Goal: Transaction & Acquisition: Download file/media

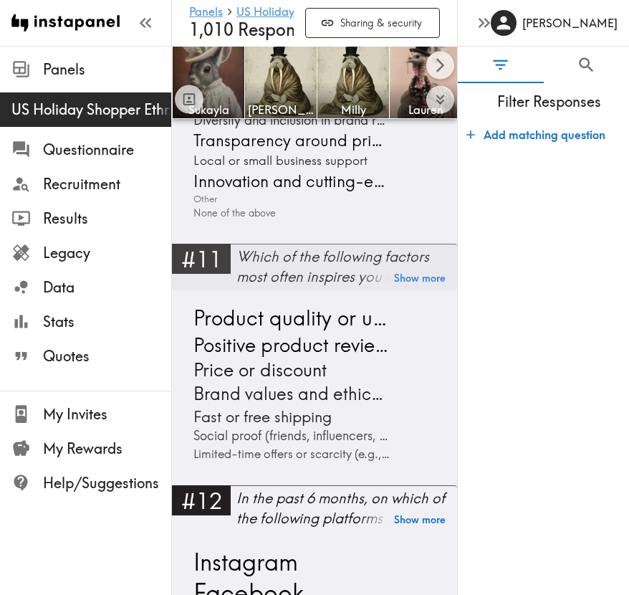
scroll to position [2378, 0]
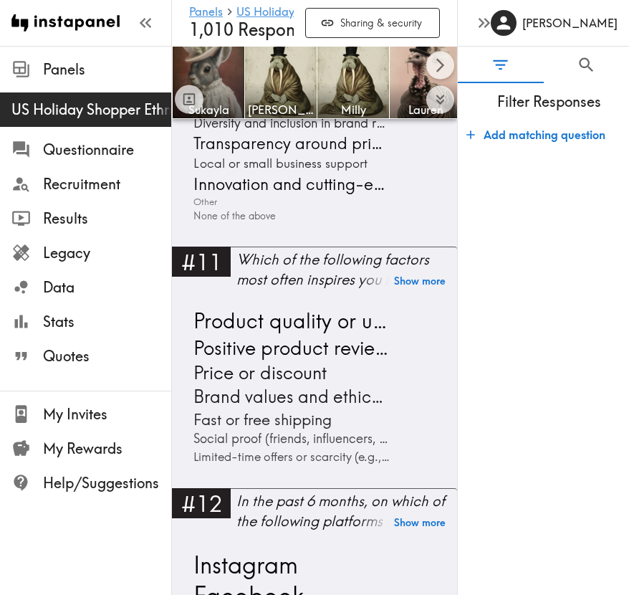
click at [482, 32] on icon "button" at bounding box center [484, 22] width 19 height 19
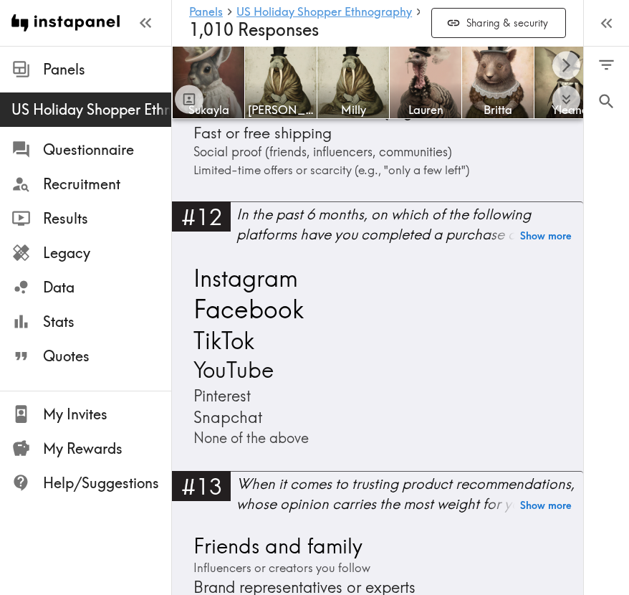
scroll to position [2590, 0]
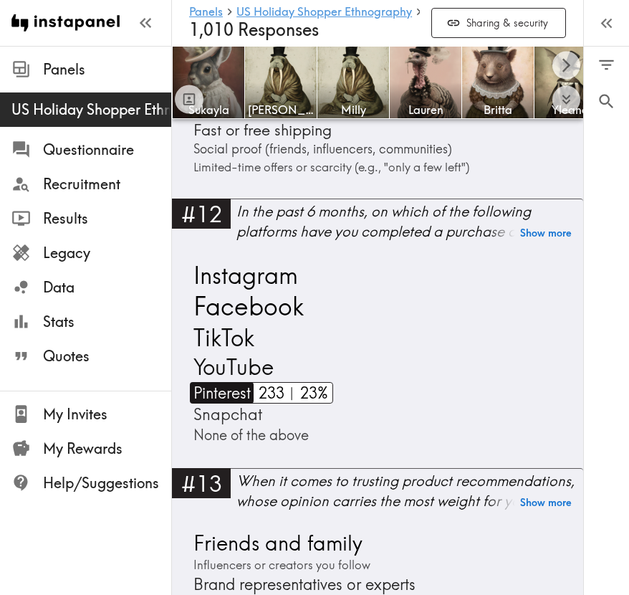
click at [221, 386] on span "Pinterest" at bounding box center [220, 393] width 61 height 22
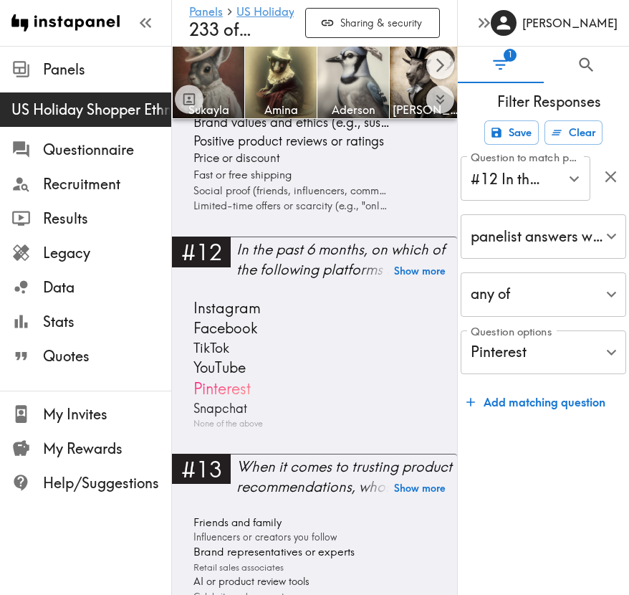
scroll to position [2281, 0]
click at [497, 31] on div "[PERSON_NAME]" at bounding box center [543, 23] width 171 height 46
click at [487, 27] on icon "button" at bounding box center [484, 22] width 19 height 19
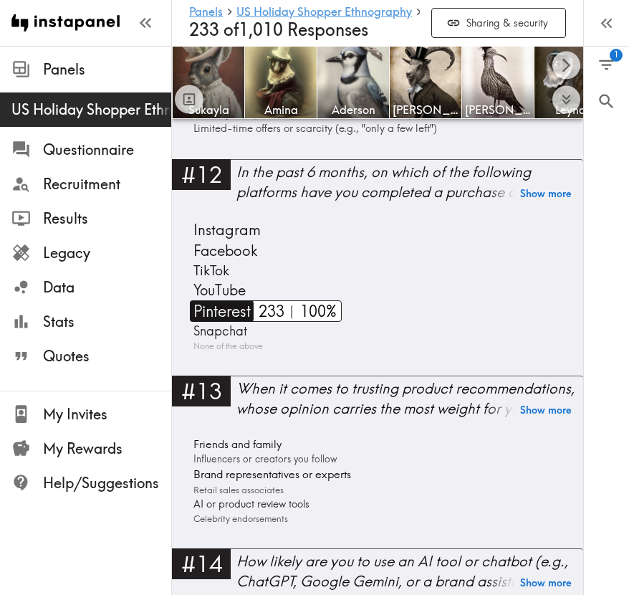
click at [222, 315] on span "Pinterest" at bounding box center [220, 311] width 61 height 22
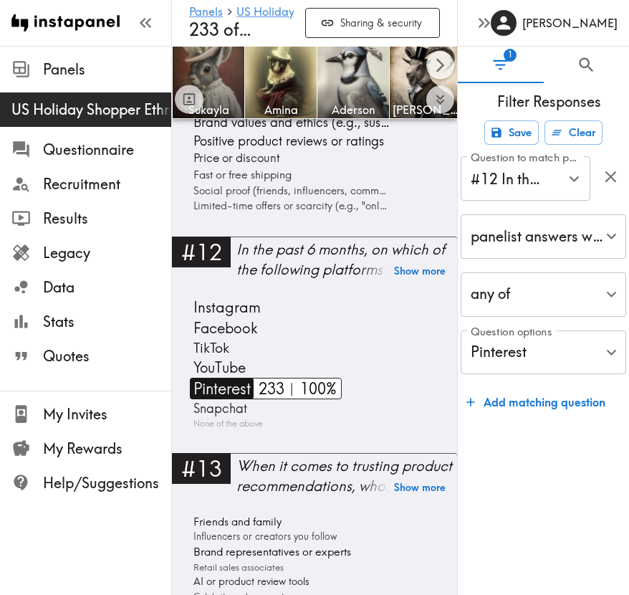
click at [223, 388] on span "Pinterest" at bounding box center [220, 389] width 61 height 22
click at [281, 381] on div "Instagram Facebook TikTok YouTube Pinterest Snapchat None of the above" at bounding box center [314, 363] width 251 height 133
click at [249, 388] on span "Pinterest" at bounding box center [220, 389] width 61 height 22
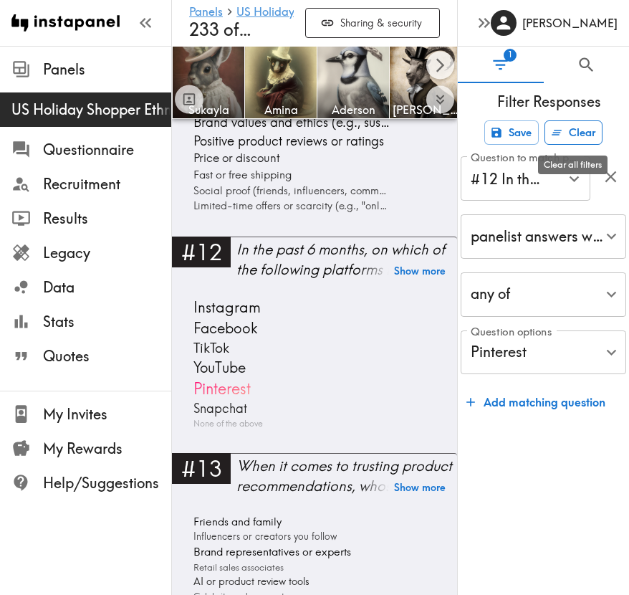
drag, startPoint x: 501, startPoint y: 62, endPoint x: 600, endPoint y: 129, distance: 119.7
click at [600, 129] on div "1 0 Filter Responses Save Clear Question to match panelists on #12 In the past …" at bounding box center [543, 321] width 171 height 548
click at [584, 133] on button "Clear" at bounding box center [574, 132] width 58 height 24
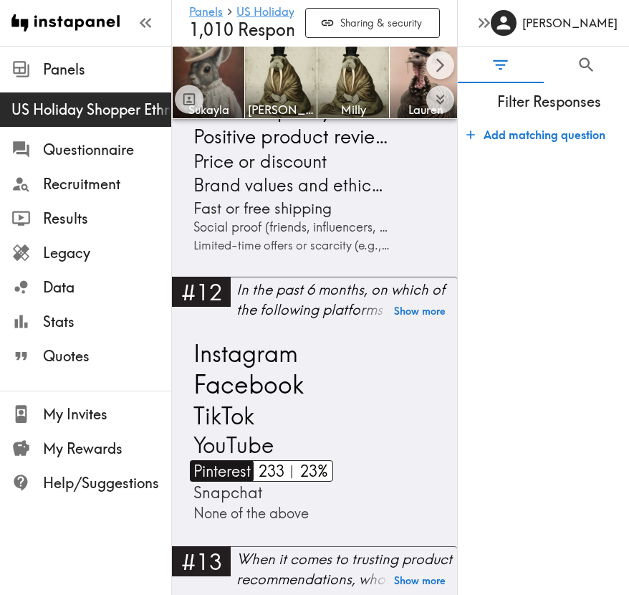
scroll to position [2590, 0]
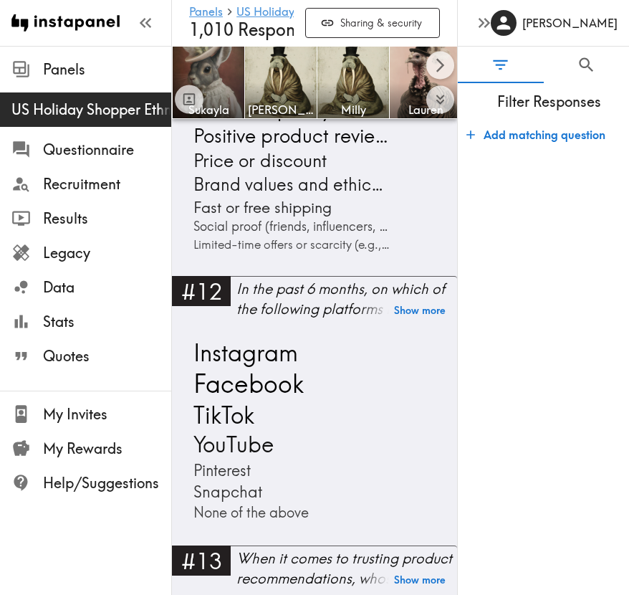
click at [495, 15] on button "button" at bounding box center [484, 23] width 29 height 29
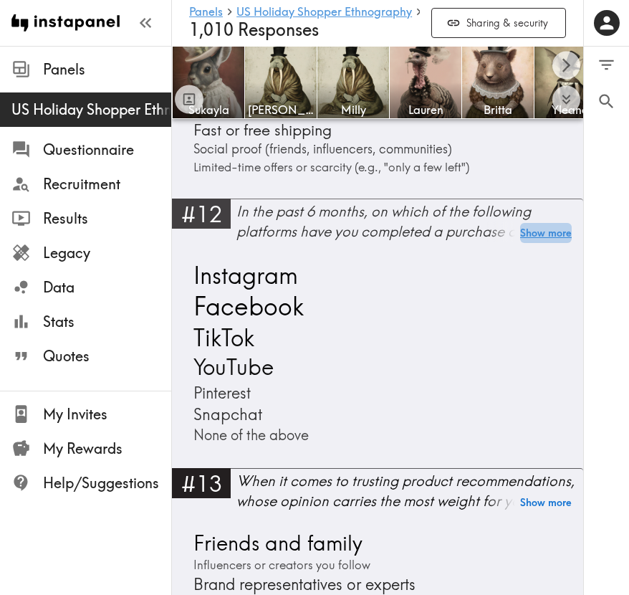
click at [533, 237] on button "Show more" at bounding box center [546, 233] width 52 height 20
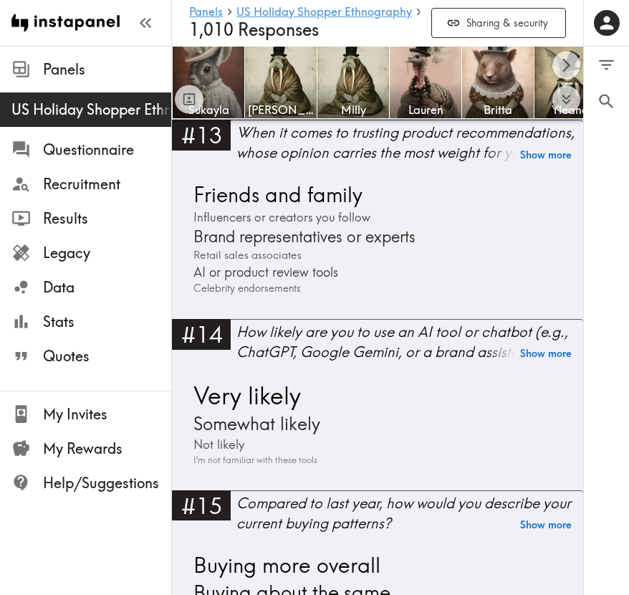
scroll to position [3012, 0]
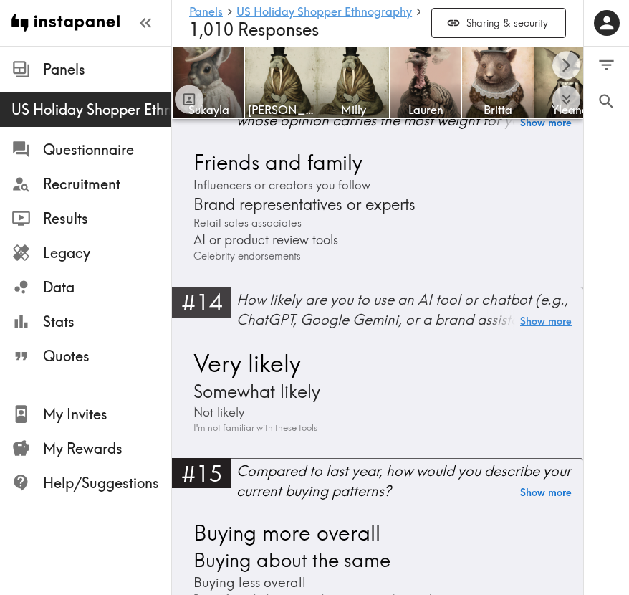
click at [541, 317] on button "Show more" at bounding box center [546, 322] width 52 height 20
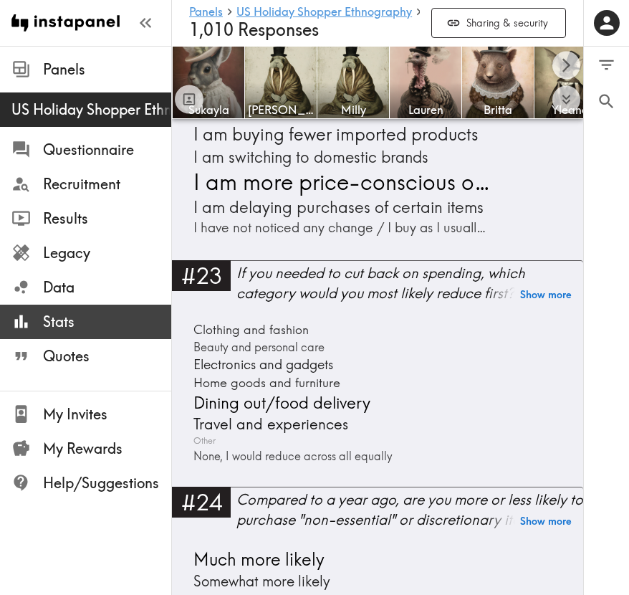
scroll to position [4777, 0]
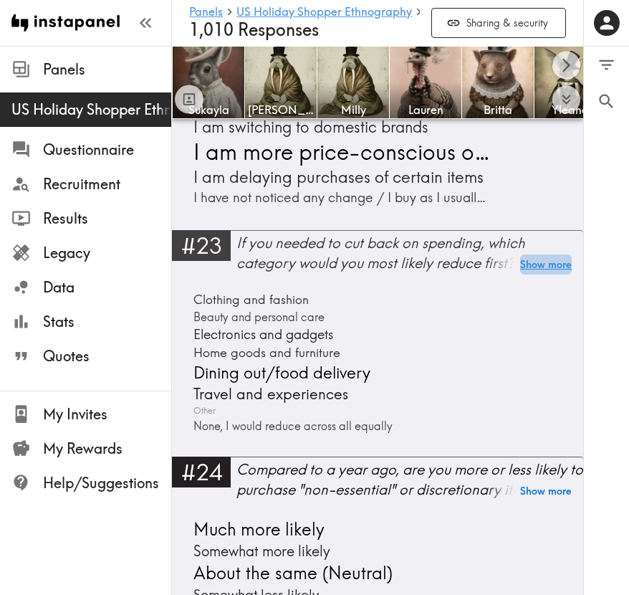
click at [526, 271] on button "Show more" at bounding box center [546, 264] width 52 height 20
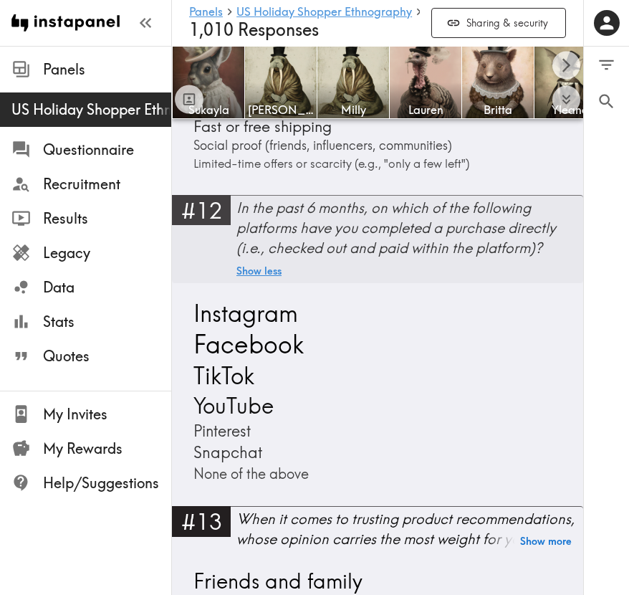
scroll to position [2599, 0]
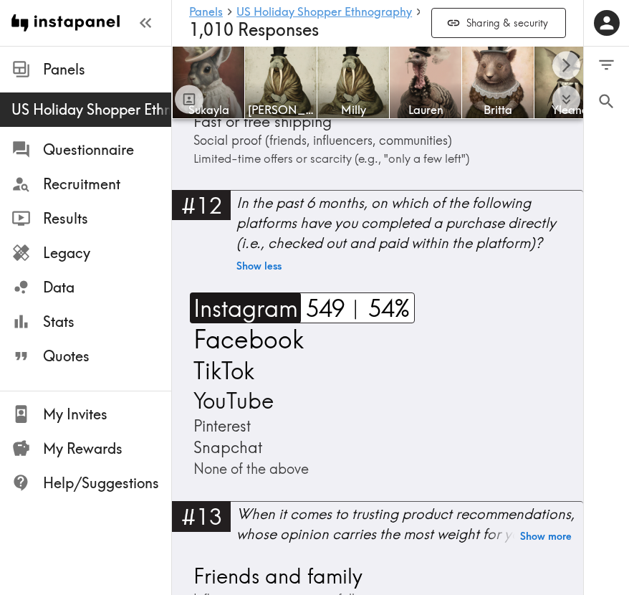
click at [256, 313] on span "Instagram" at bounding box center [244, 307] width 108 height 31
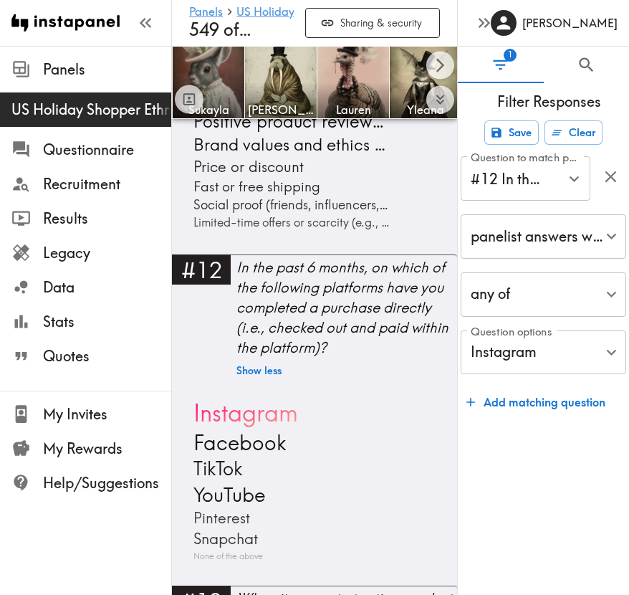
scroll to position [2446, 0]
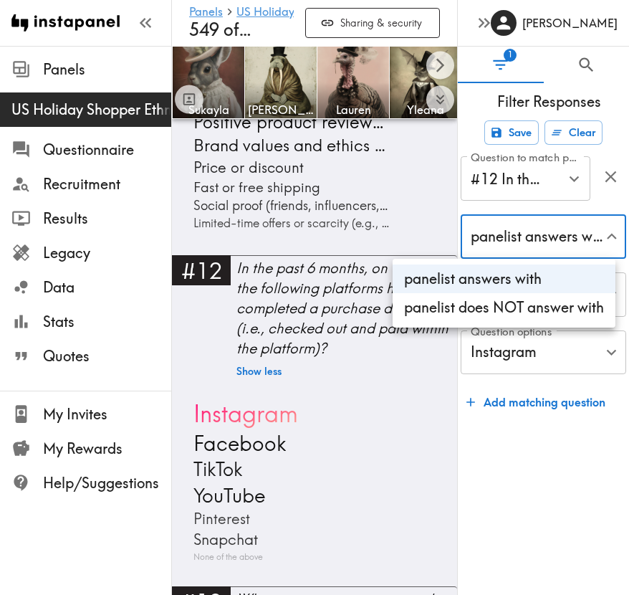
click at [527, 192] on div at bounding box center [314, 297] width 629 height 595
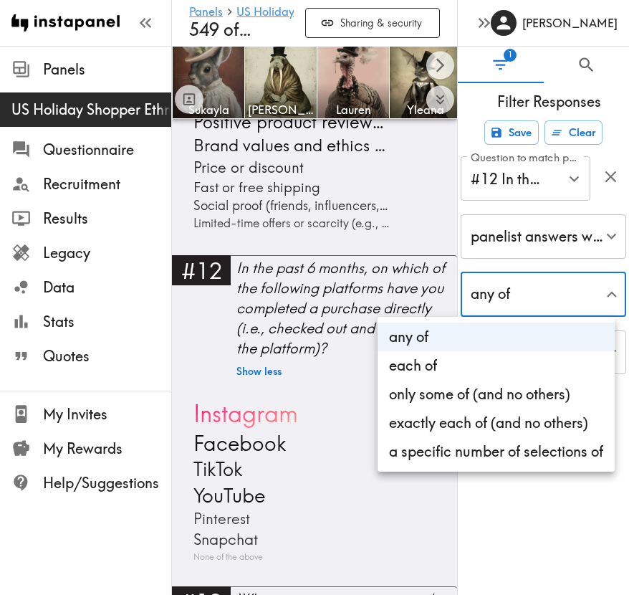
click at [518, 299] on div at bounding box center [314, 297] width 629 height 595
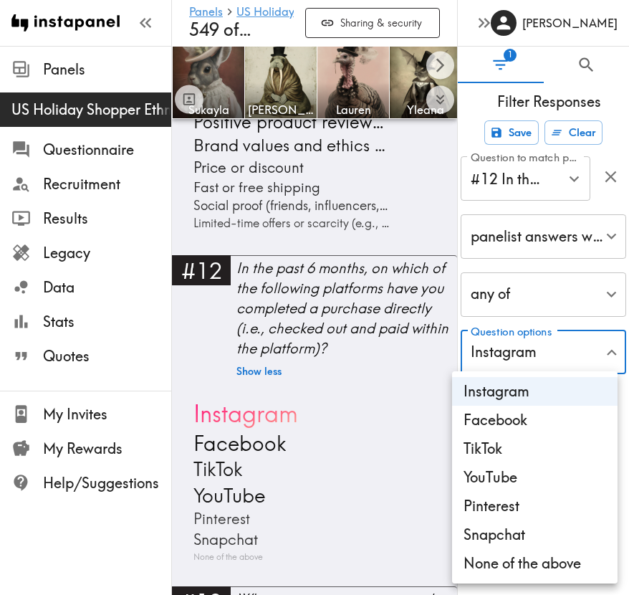
click at [357, 435] on div at bounding box center [314, 297] width 629 height 595
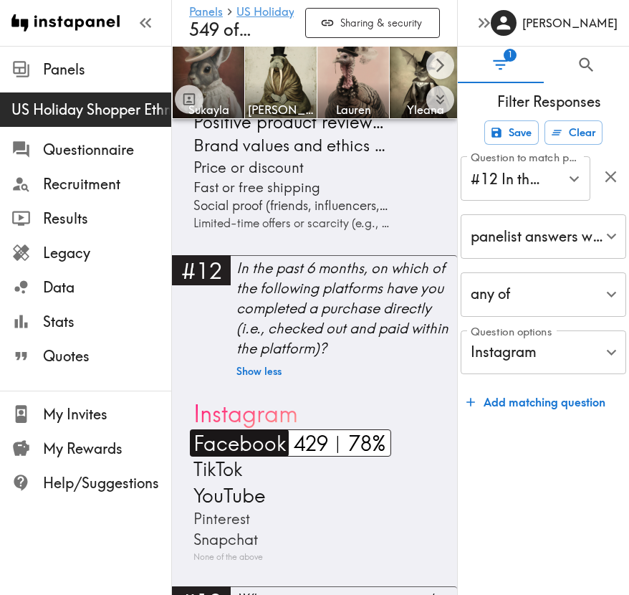
click at [232, 437] on span "Facebook" at bounding box center [238, 442] width 96 height 27
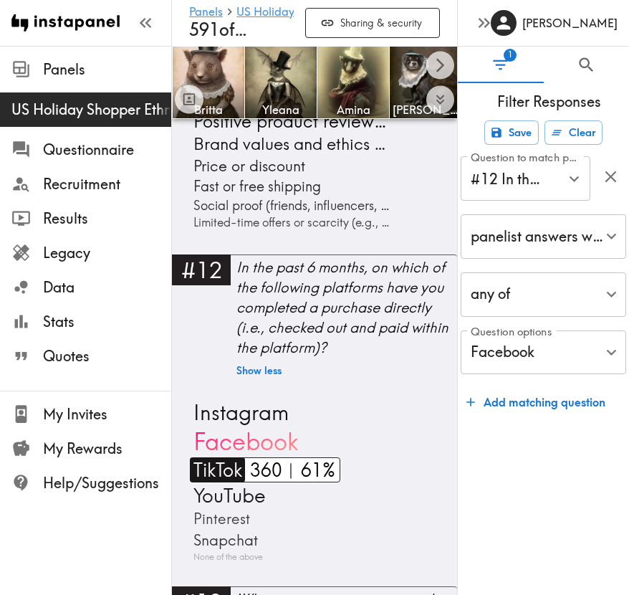
scroll to position [2460, 0]
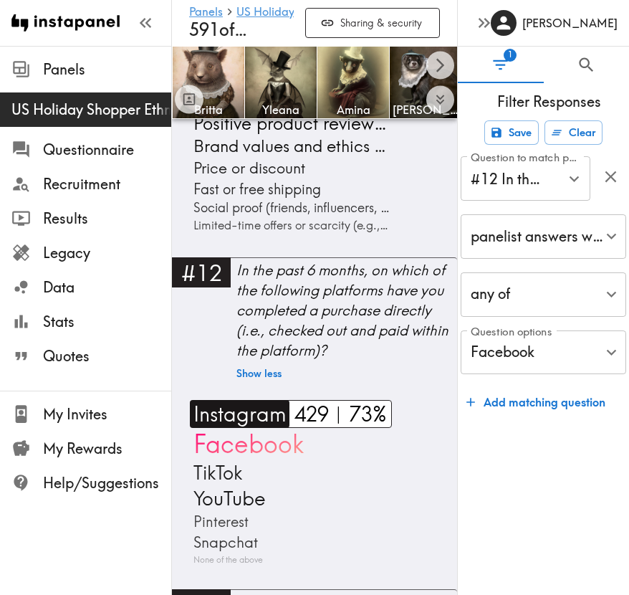
click at [237, 413] on span "Instagram" at bounding box center [238, 413] width 97 height 27
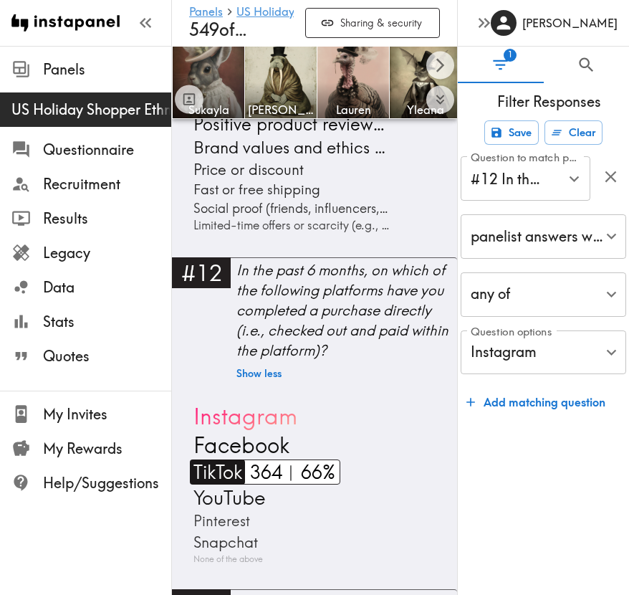
click at [227, 460] on span "TikTok" at bounding box center [216, 473] width 52 height 26
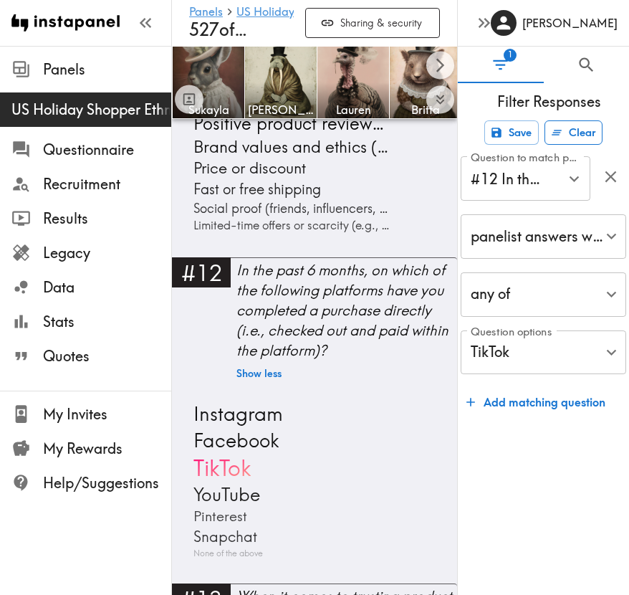
click at [571, 135] on button "Clear" at bounding box center [574, 132] width 58 height 24
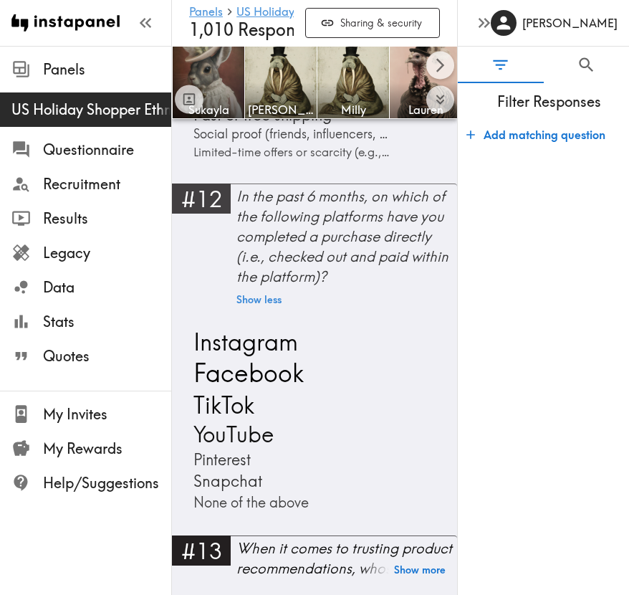
scroll to position [2677, 0]
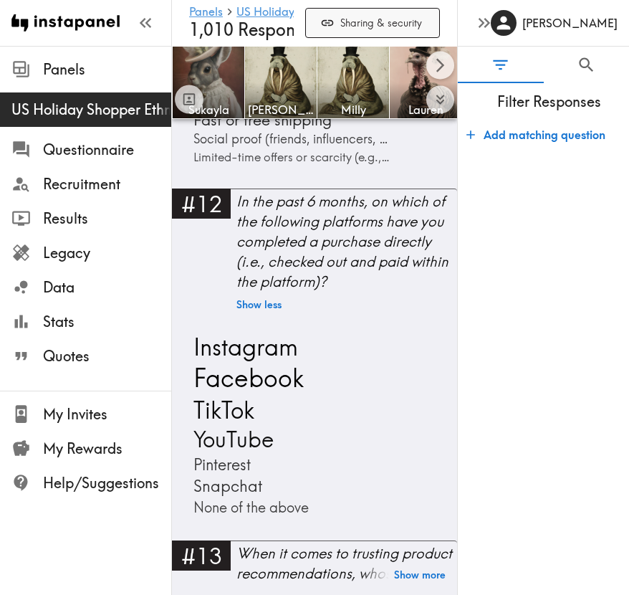
drag, startPoint x: 358, startPoint y: 282, endPoint x: 340, endPoint y: 27, distance: 255.1
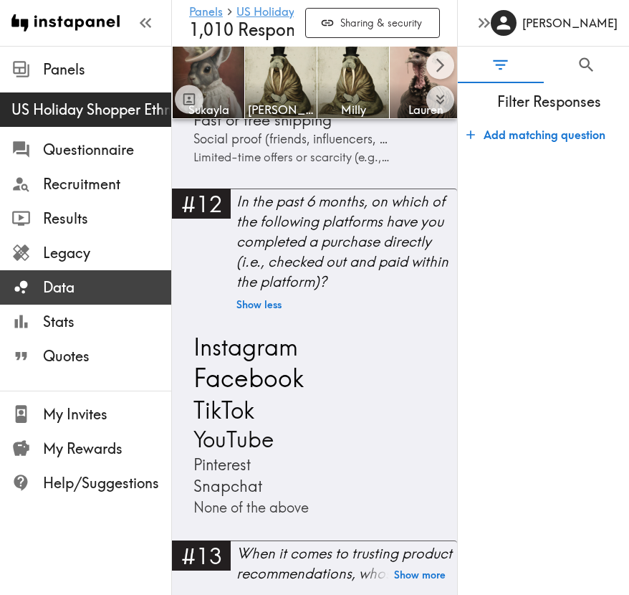
click at [51, 290] on span "Data" at bounding box center [107, 287] width 128 height 20
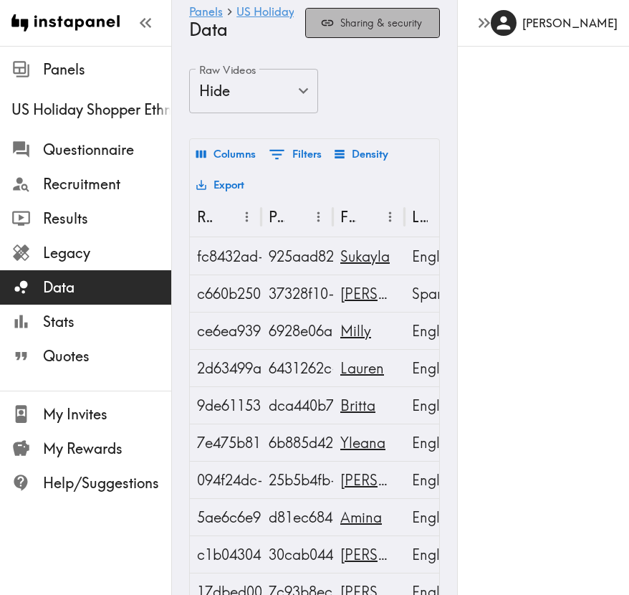
click at [378, 19] on button "Sharing & security" at bounding box center [372, 23] width 135 height 31
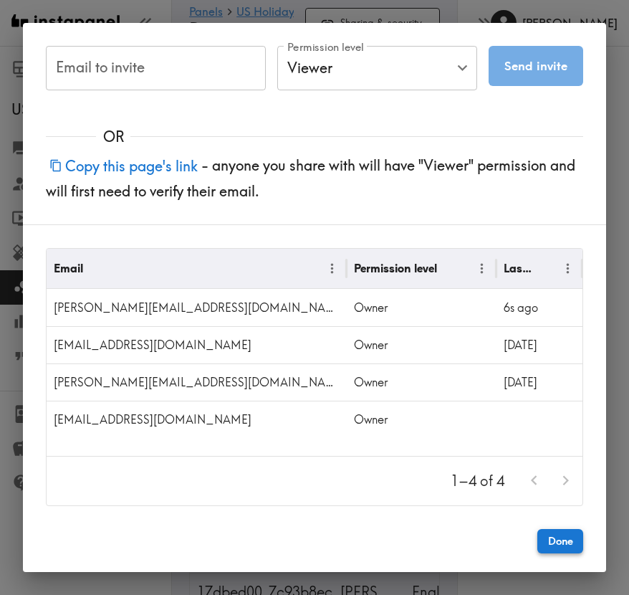
click at [566, 548] on button "Done" at bounding box center [561, 541] width 46 height 24
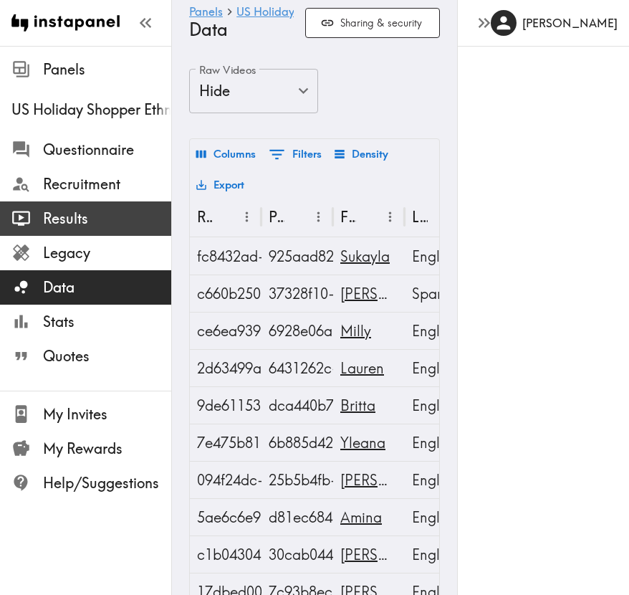
click at [105, 217] on span "Results" at bounding box center [107, 219] width 128 height 20
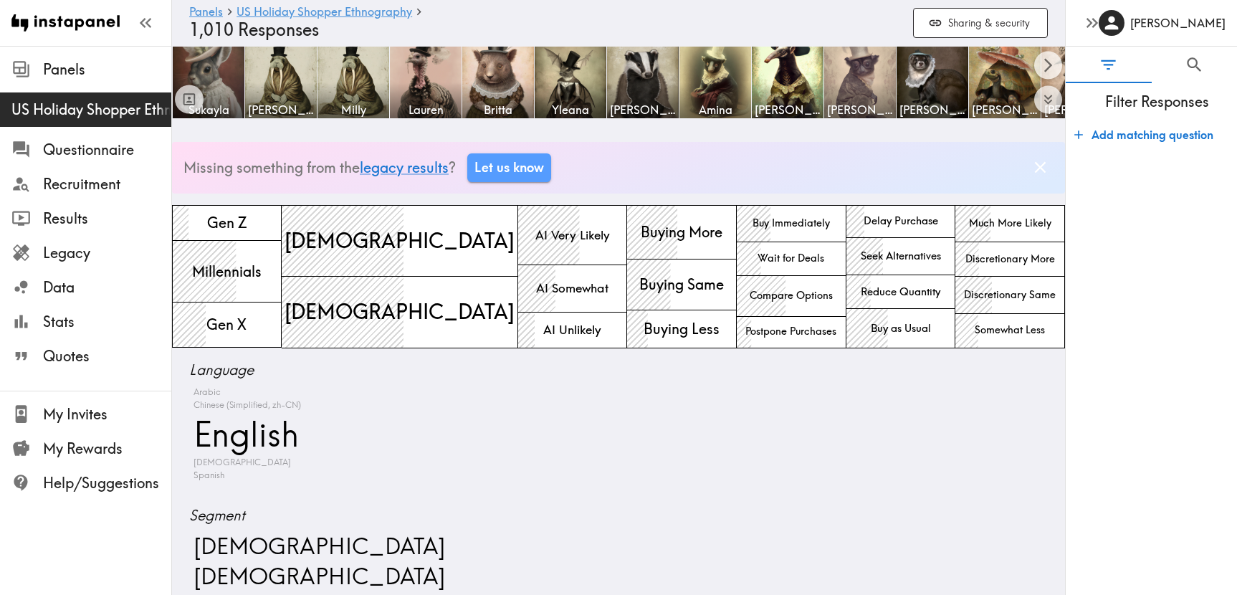
click at [629, 29] on icon "button" at bounding box center [1091, 22] width 19 height 19
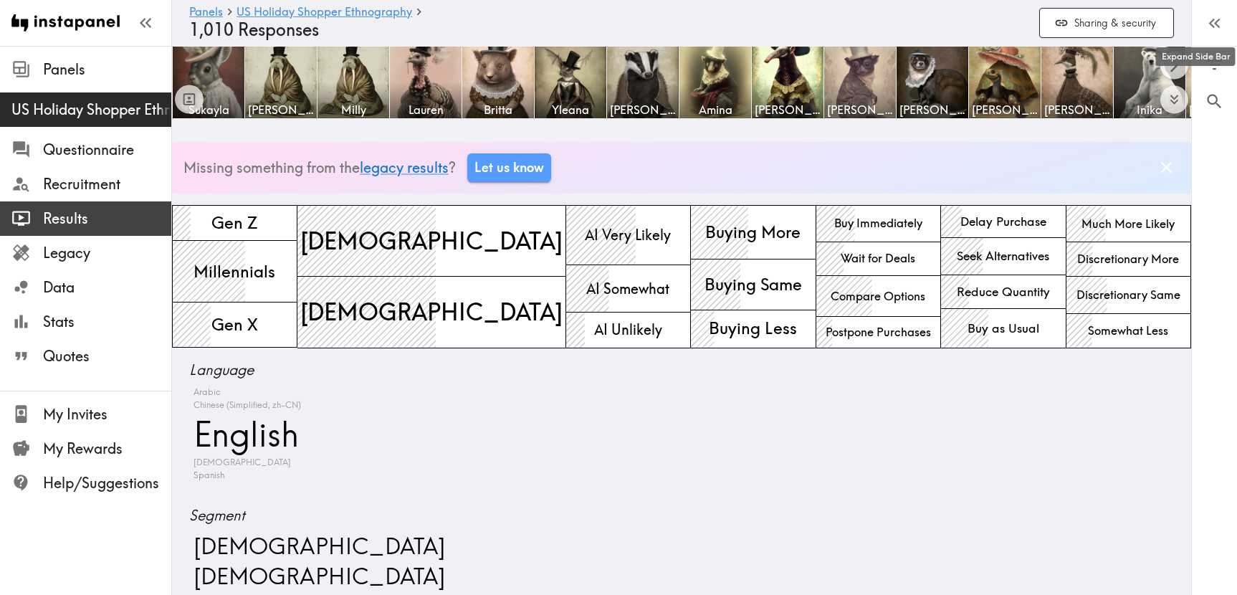
click at [59, 229] on span "Results" at bounding box center [107, 219] width 128 height 26
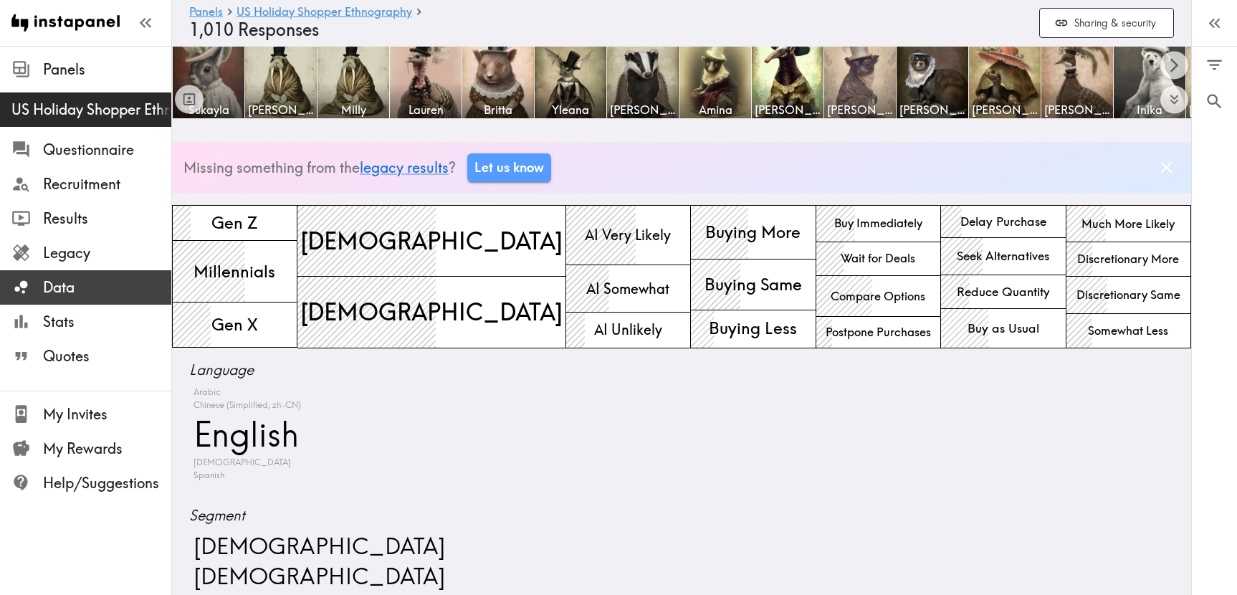
click at [61, 289] on span "Data" at bounding box center [107, 287] width 128 height 20
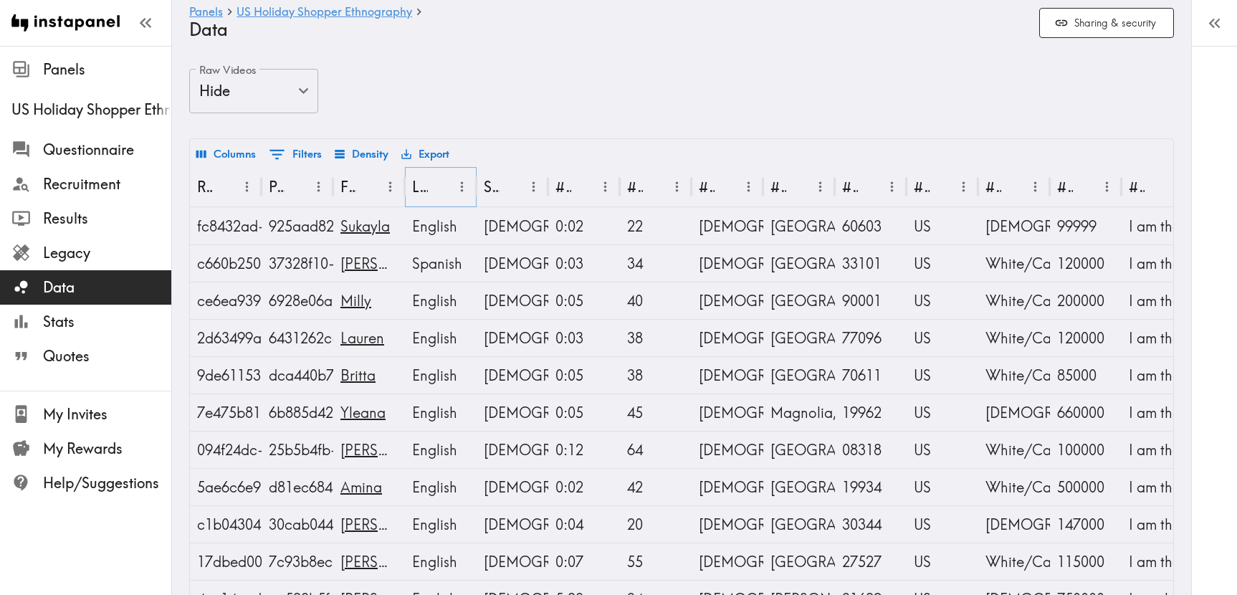
click at [457, 188] on icon "Menu" at bounding box center [461, 186] width 15 height 15
click at [525, 74] on div "Raw Videos Hide false Raw Videos" at bounding box center [681, 104] width 985 height 70
click at [437, 154] on button "Export" at bounding box center [425, 154] width 55 height 24
click at [437, 178] on li "Download as CSV" at bounding box center [471, 187] width 145 height 29
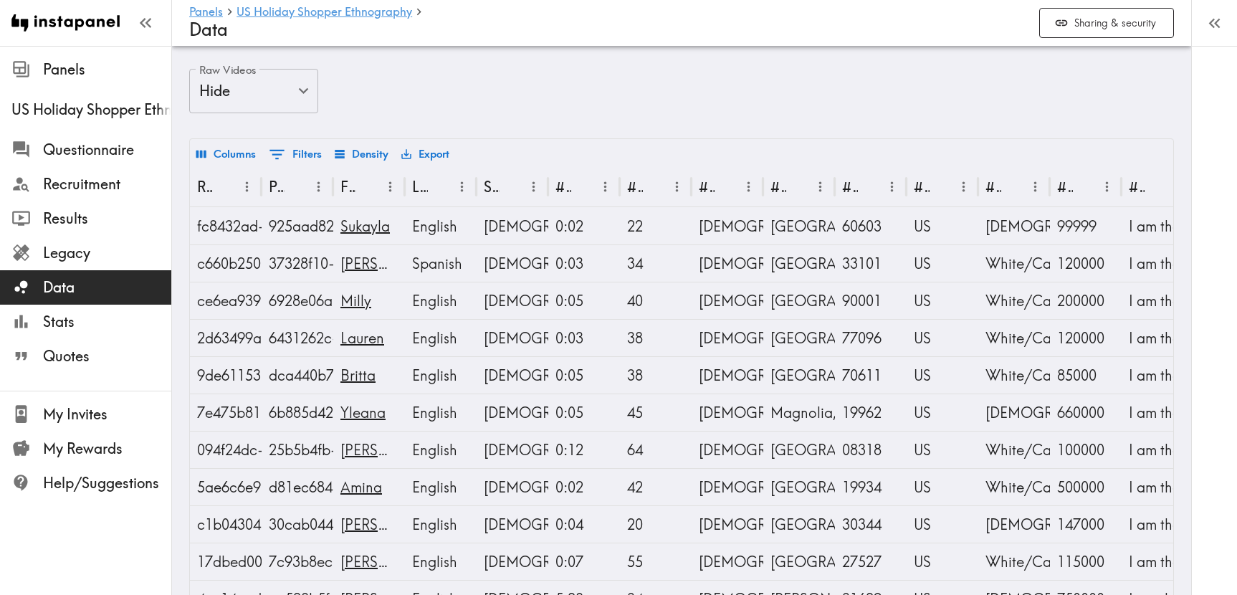
scroll to position [73, 0]
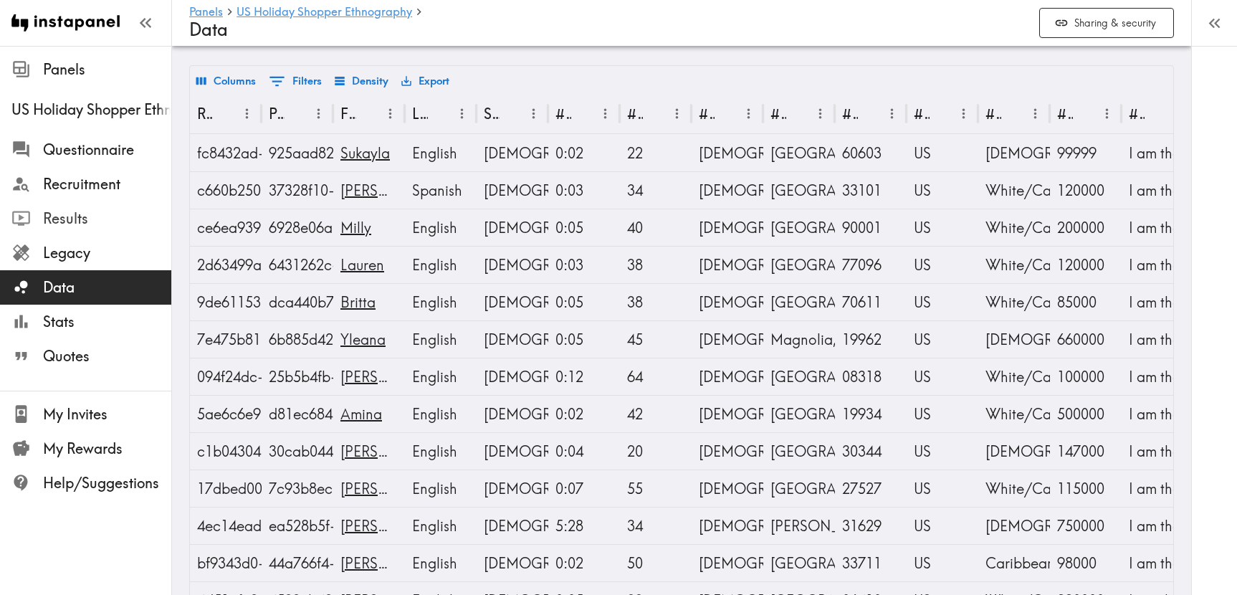
click at [71, 218] on span "Results" at bounding box center [107, 219] width 128 height 20
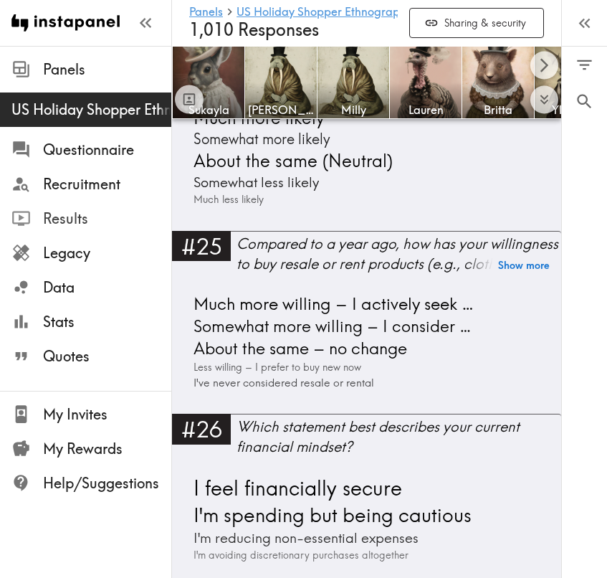
scroll to position [5131, 0]
